Goal: Information Seeking & Learning: Learn about a topic

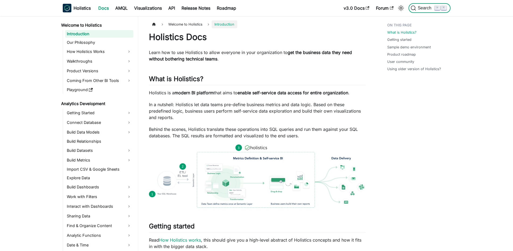
click at [423, 7] on span "Search" at bounding box center [425, 8] width 19 height 5
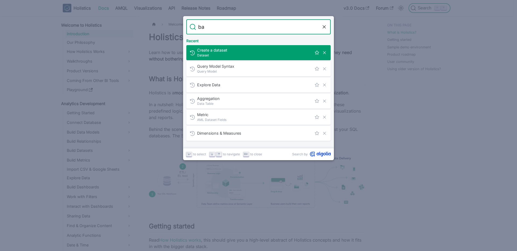
type input "bar"
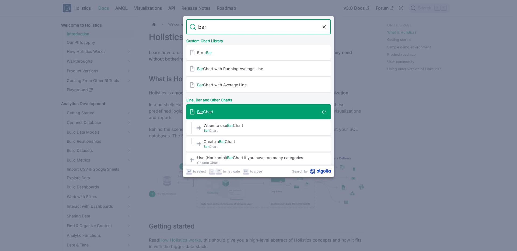
click at [211, 112] on span "Bar Chart" at bounding box center [258, 111] width 122 height 5
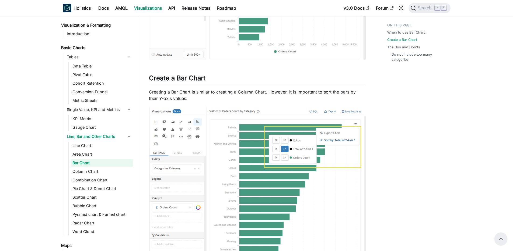
scroll to position [209, 0]
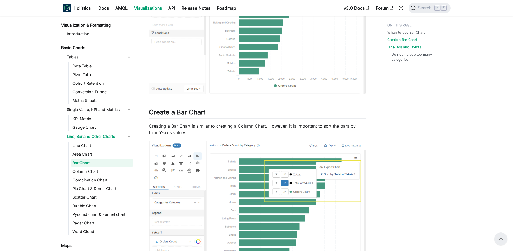
click at [407, 47] on link "The Dos and Don'ts" at bounding box center [404, 47] width 33 height 5
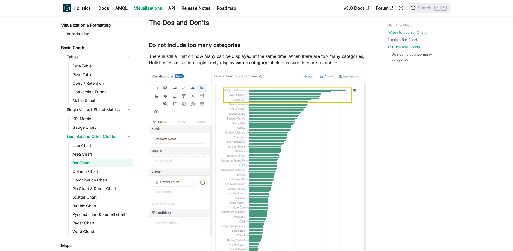
click at [402, 33] on link "When to use Bar Chart" at bounding box center [406, 32] width 37 height 5
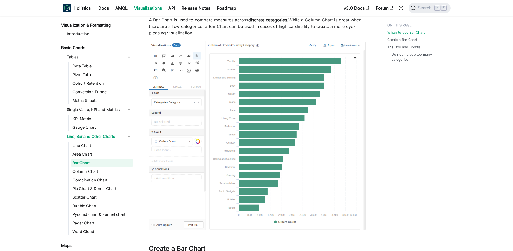
scroll to position [80, 0]
